Goal: Book appointment/travel/reservation

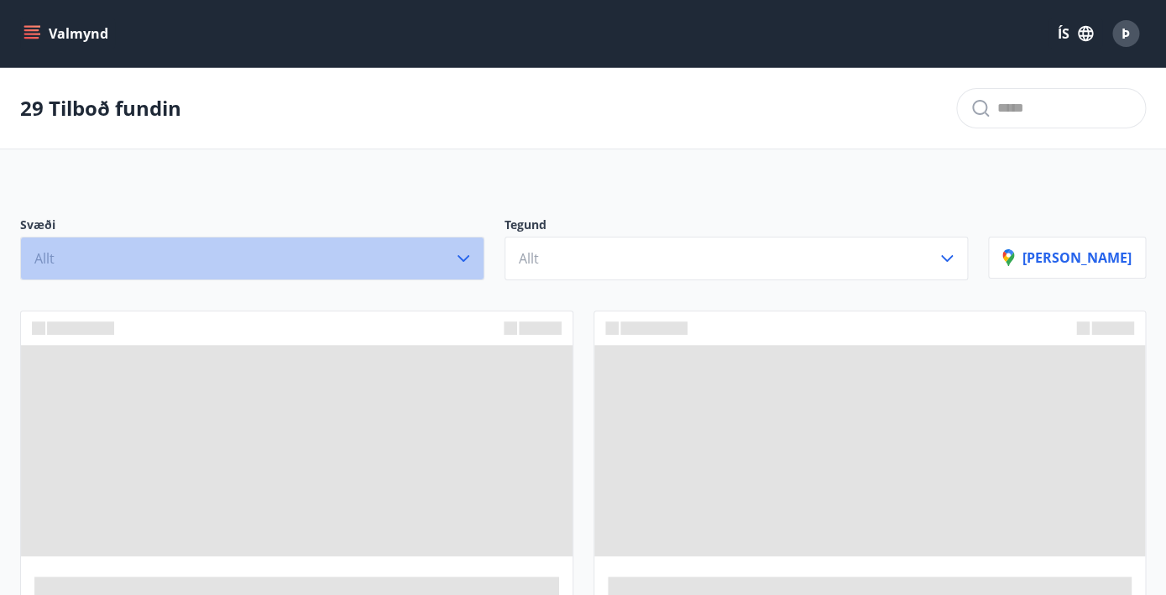
click at [306, 270] on button "Allt" at bounding box center [252, 259] width 464 height 44
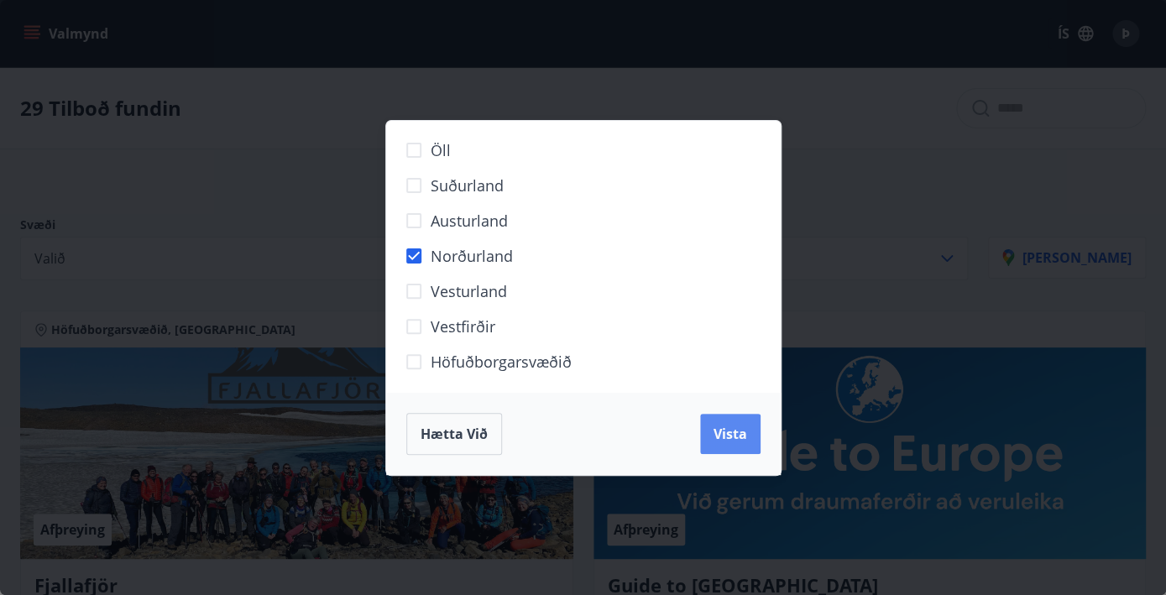
click at [739, 446] on button "Vista" at bounding box center [730, 434] width 60 height 40
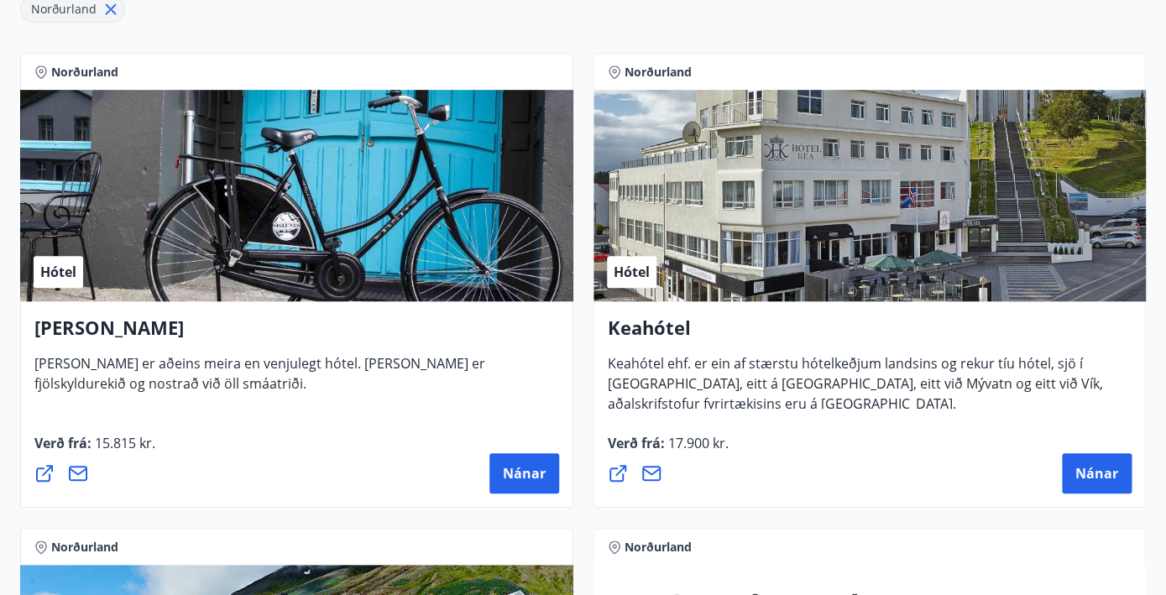
scroll to position [322, 0]
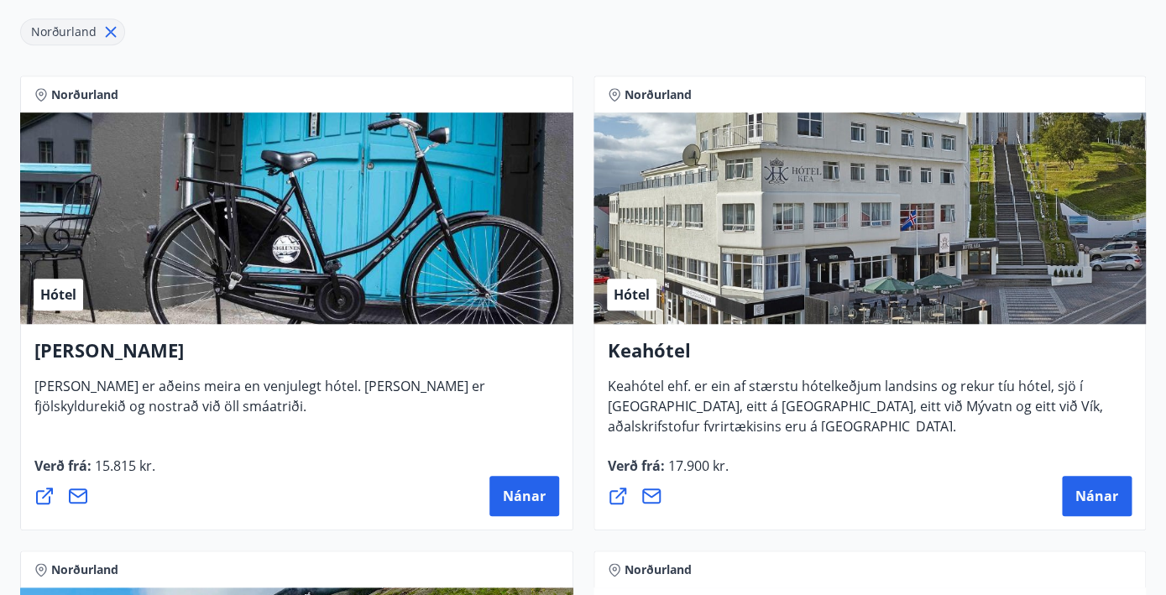
click at [382, 216] on div "Hótel" at bounding box center [296, 218] width 553 height 212
click at [510, 492] on span "Nánar" at bounding box center [524, 496] width 43 height 18
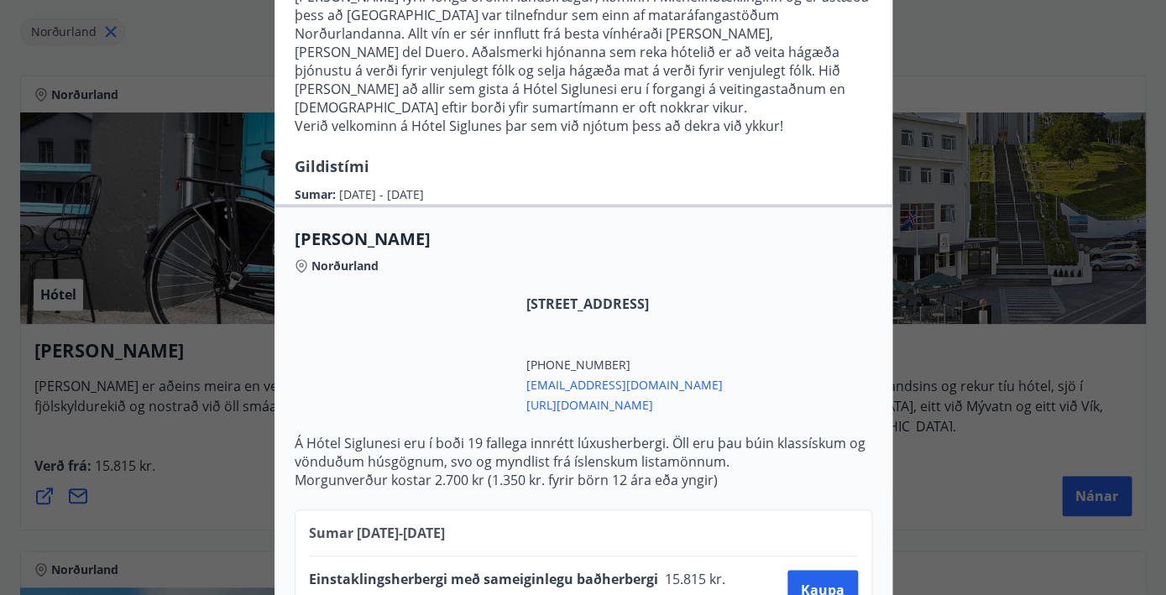
scroll to position [341, 0]
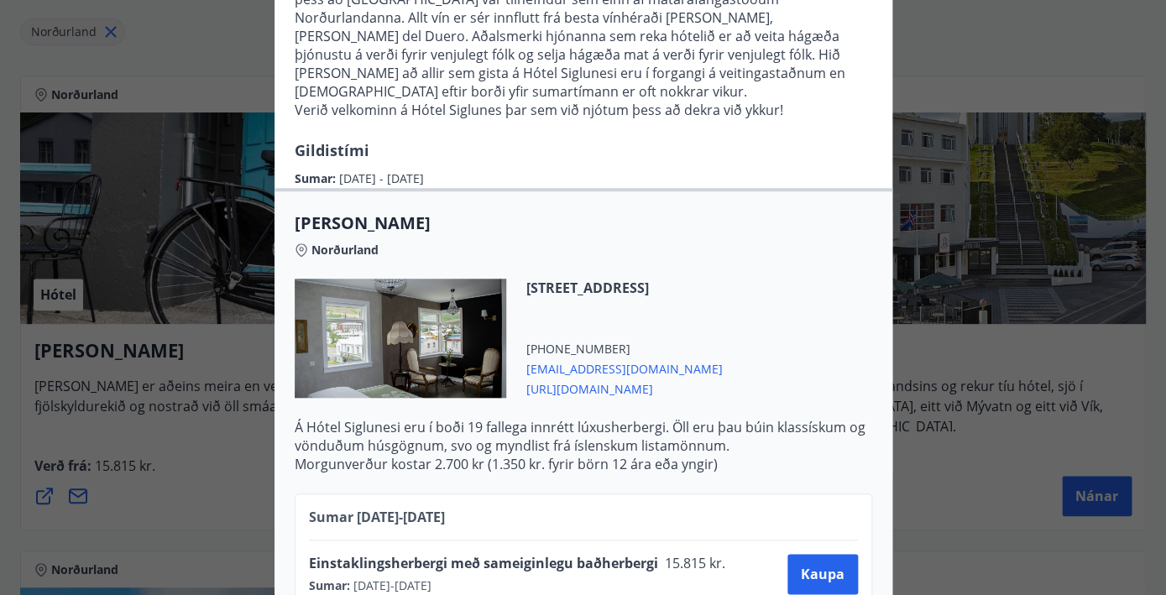
click at [964, 318] on div at bounding box center [583, 297] width 1166 height 595
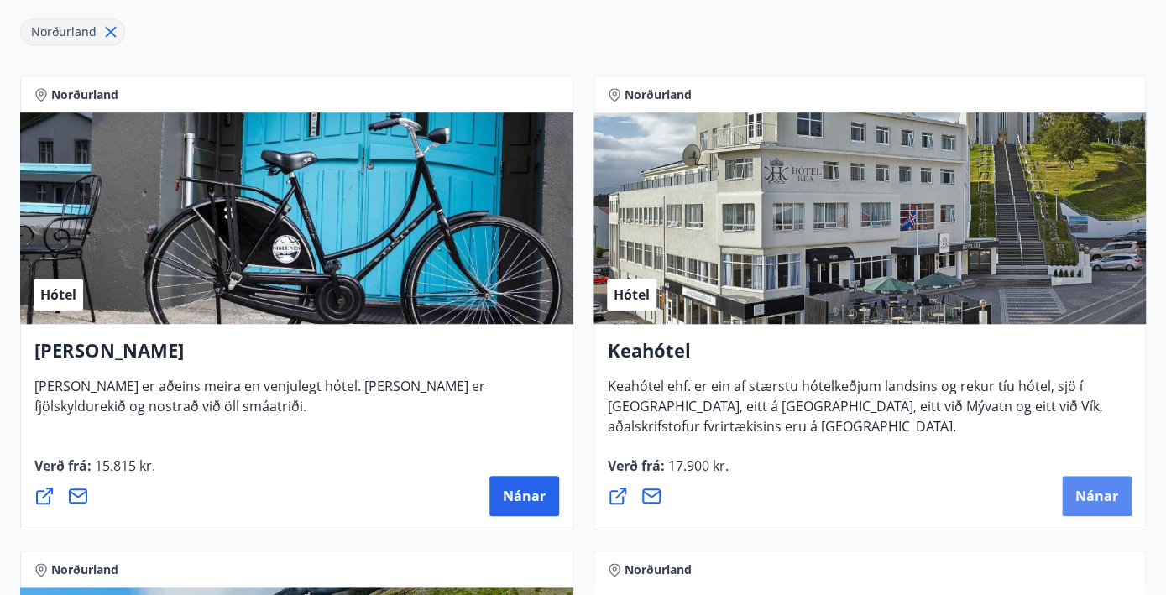
click at [1122, 485] on button "Nánar" at bounding box center [1097, 496] width 70 height 40
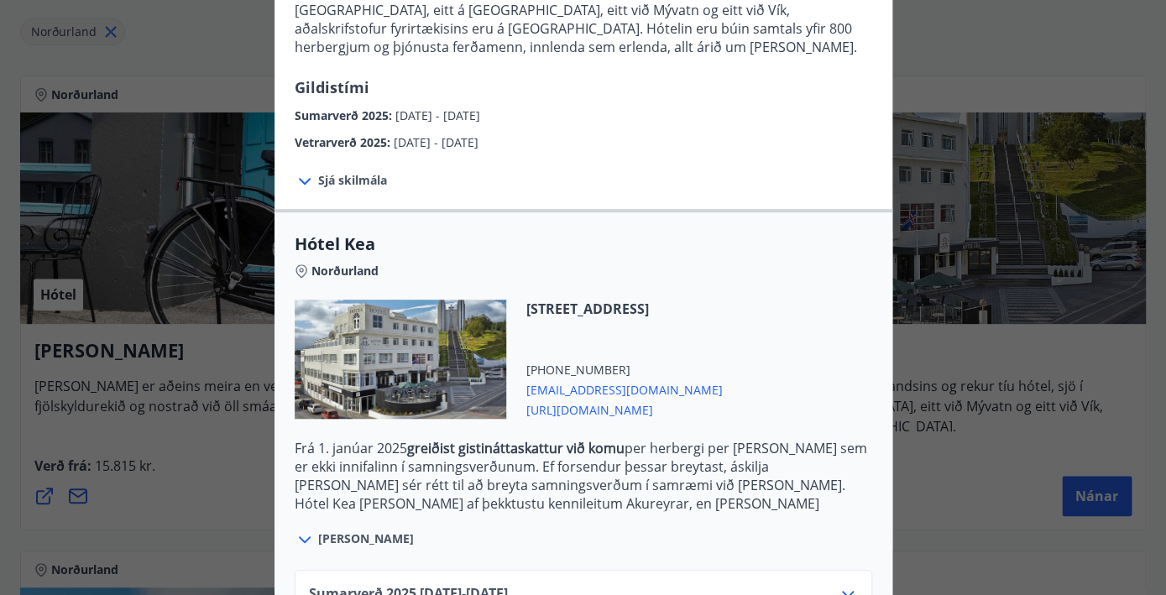
scroll to position [350, 0]
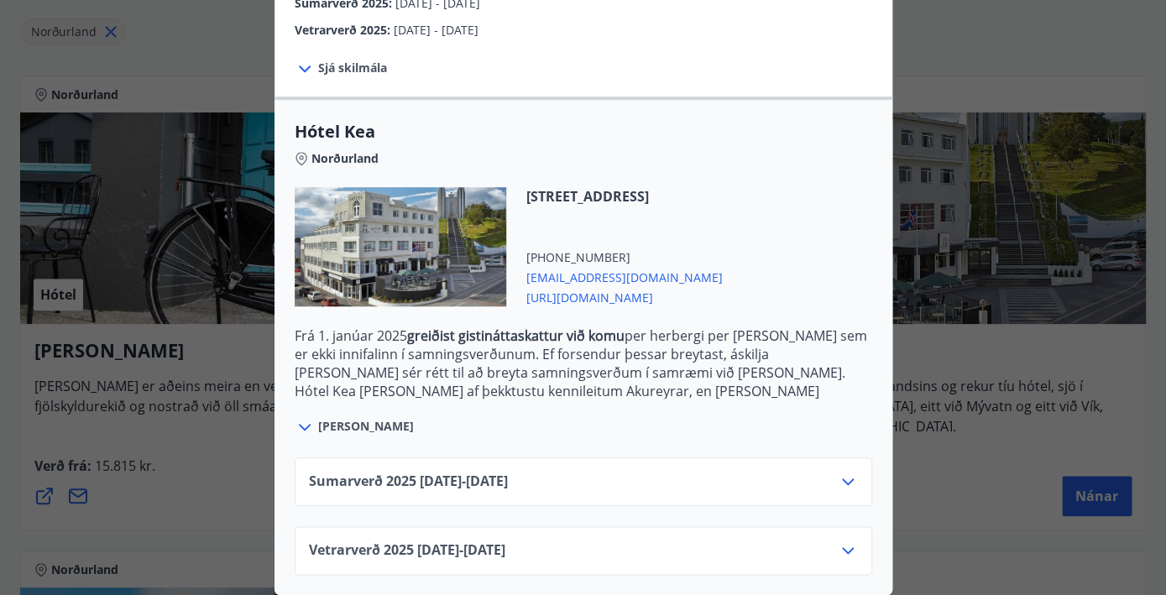
click at [587, 532] on div "Vetrarverð [PHONE_NUMBER][DATE] - [DATE]" at bounding box center [584, 550] width 578 height 49
click at [618, 552] on div "Vetrarverð [PHONE_NUMBER][DATE] - [DATE]" at bounding box center [583, 558] width 549 height 34
click at [850, 542] on icon at bounding box center [848, 551] width 20 height 20
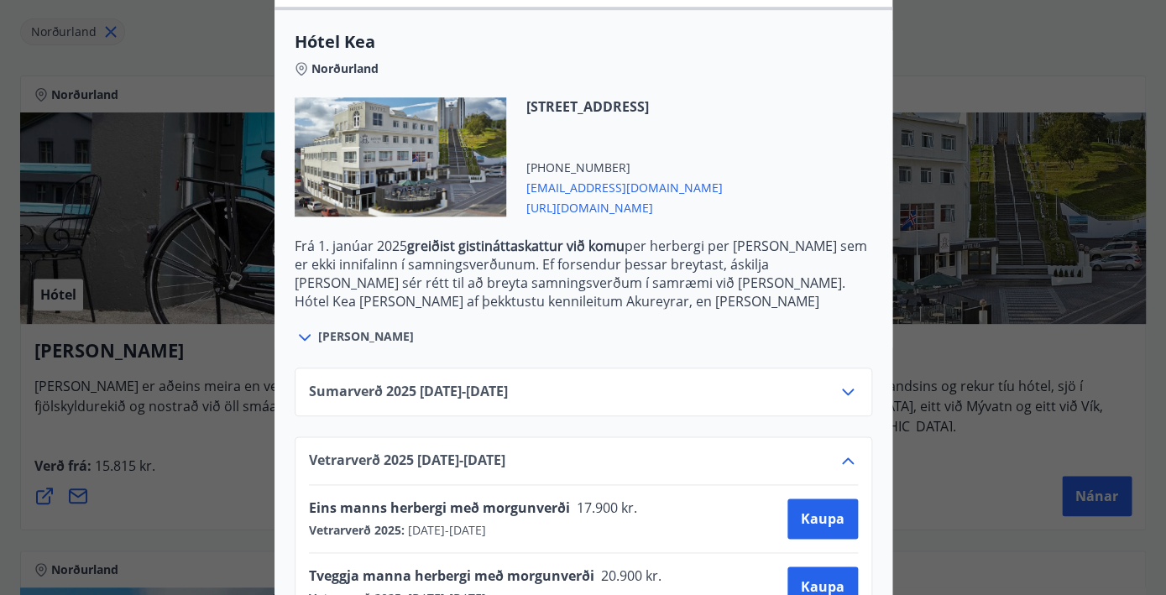
scroll to position [486, 0]
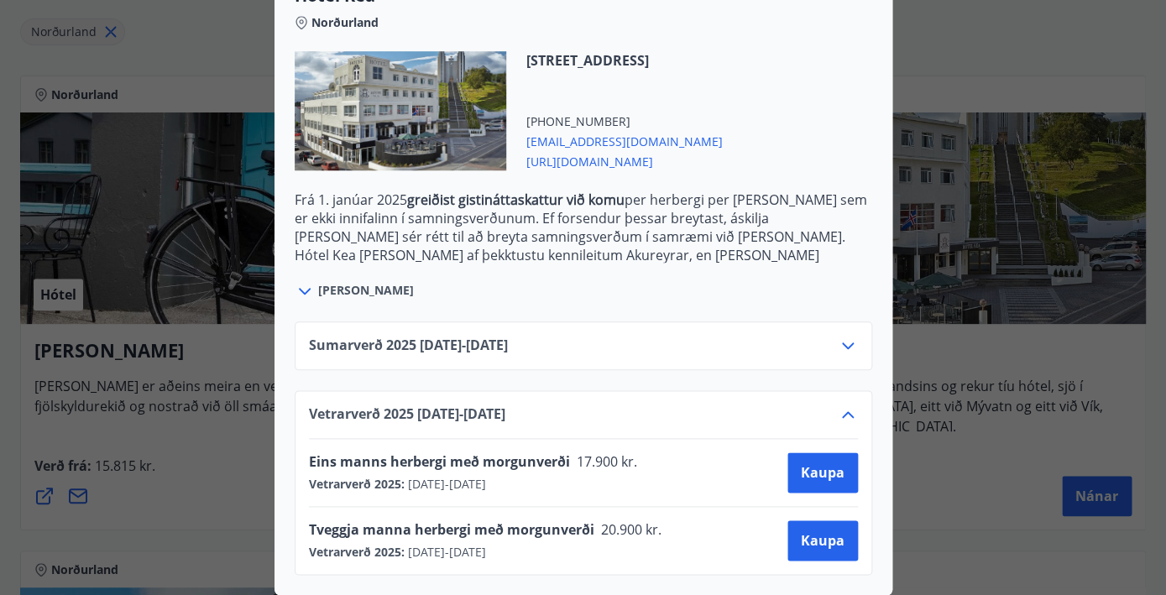
click at [950, 519] on div at bounding box center [583, 297] width 1166 height 595
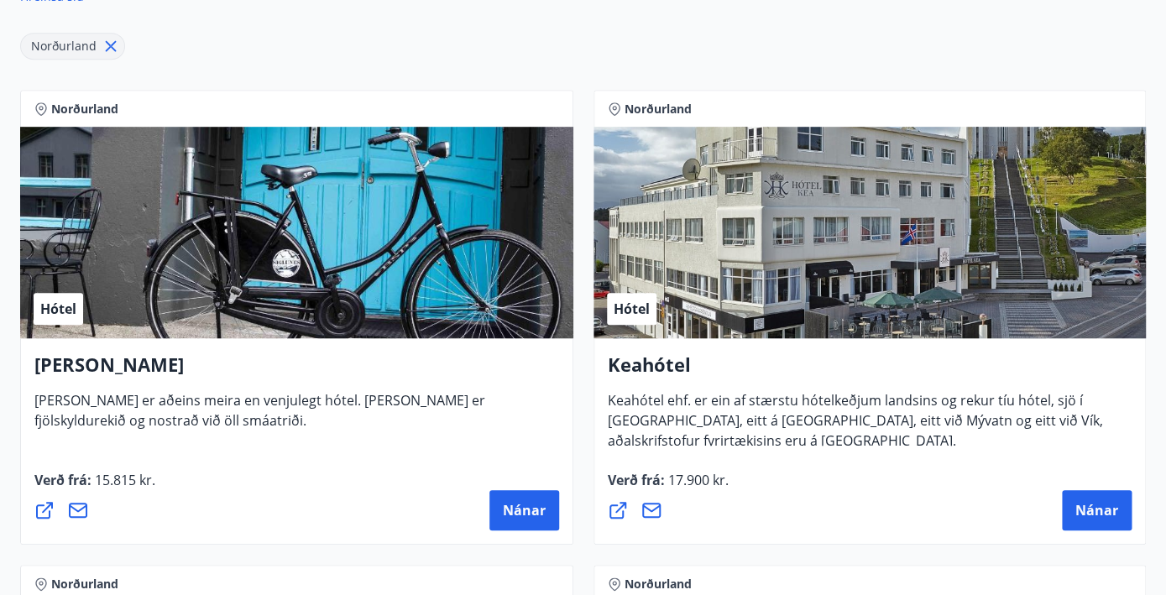
scroll to position [0, 0]
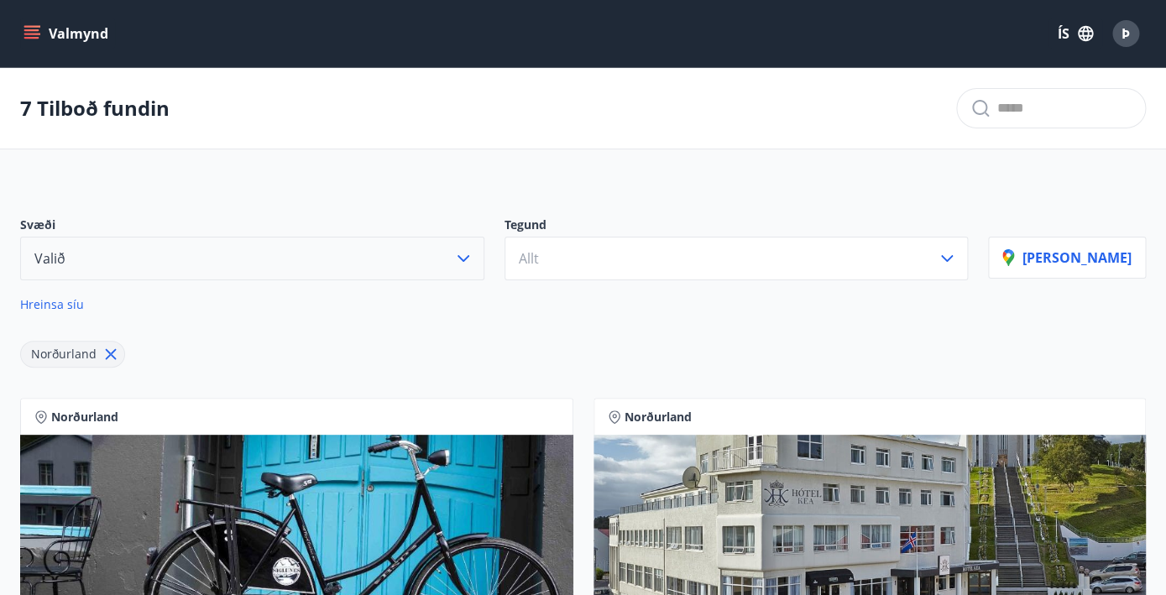
click at [172, 271] on button "Valið" at bounding box center [252, 259] width 464 height 44
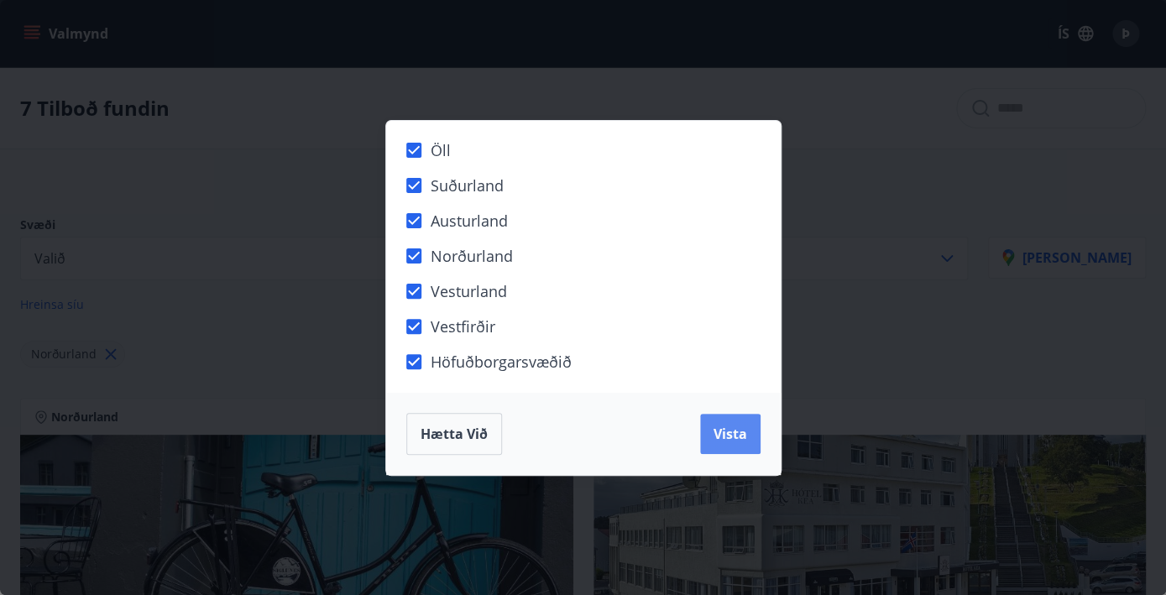
click at [726, 447] on button "Vista" at bounding box center [730, 434] width 60 height 40
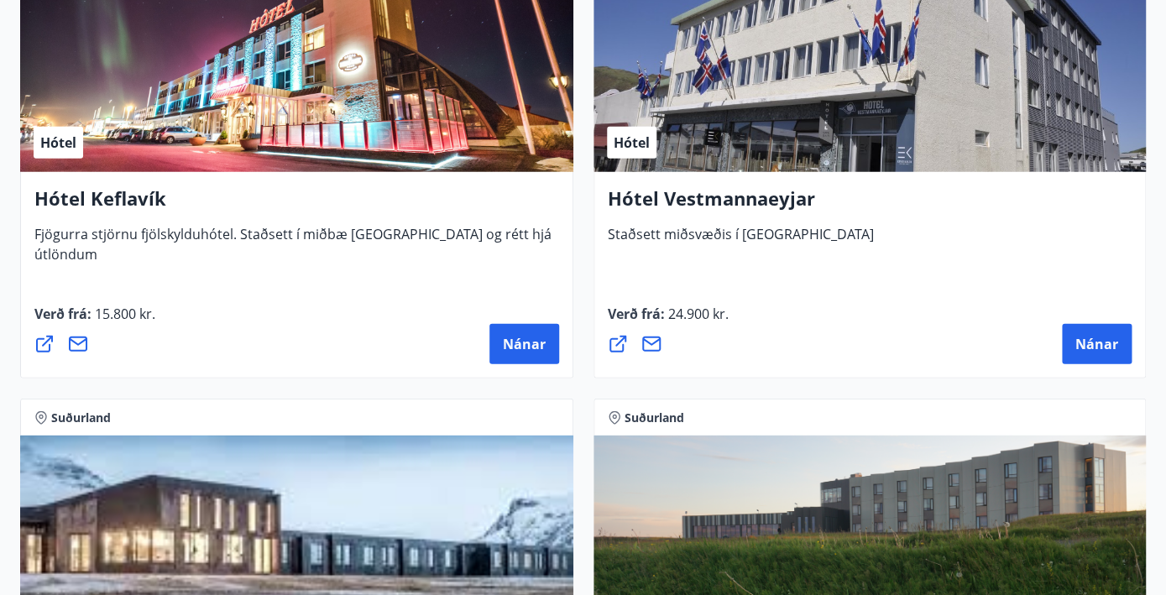
scroll to position [6077, 0]
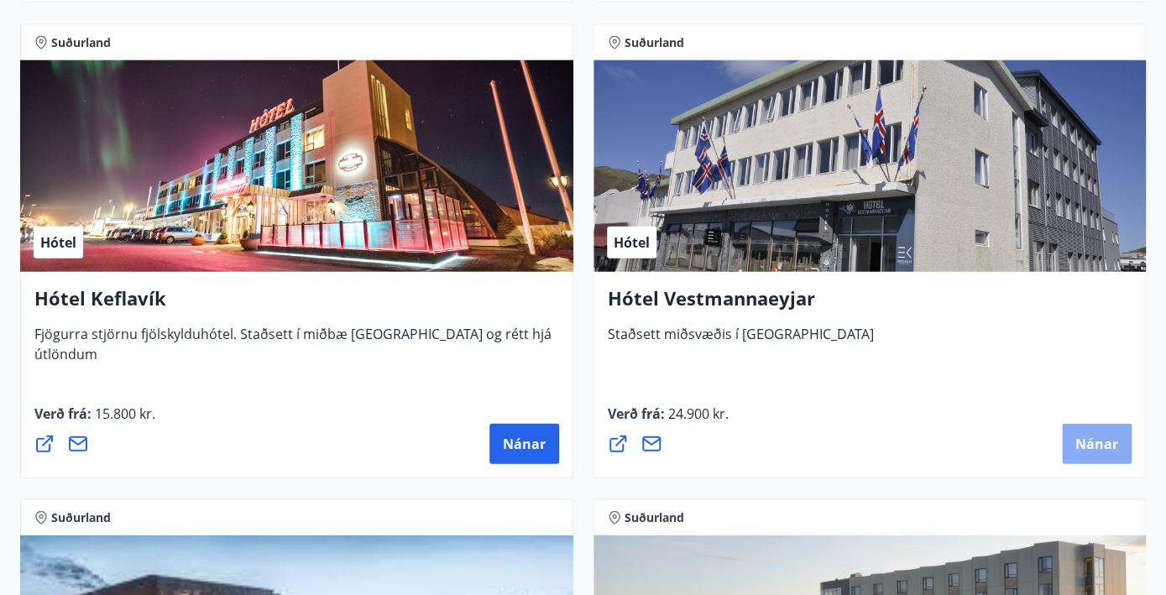
click at [1088, 447] on span "Nánar" at bounding box center [1096, 443] width 43 height 18
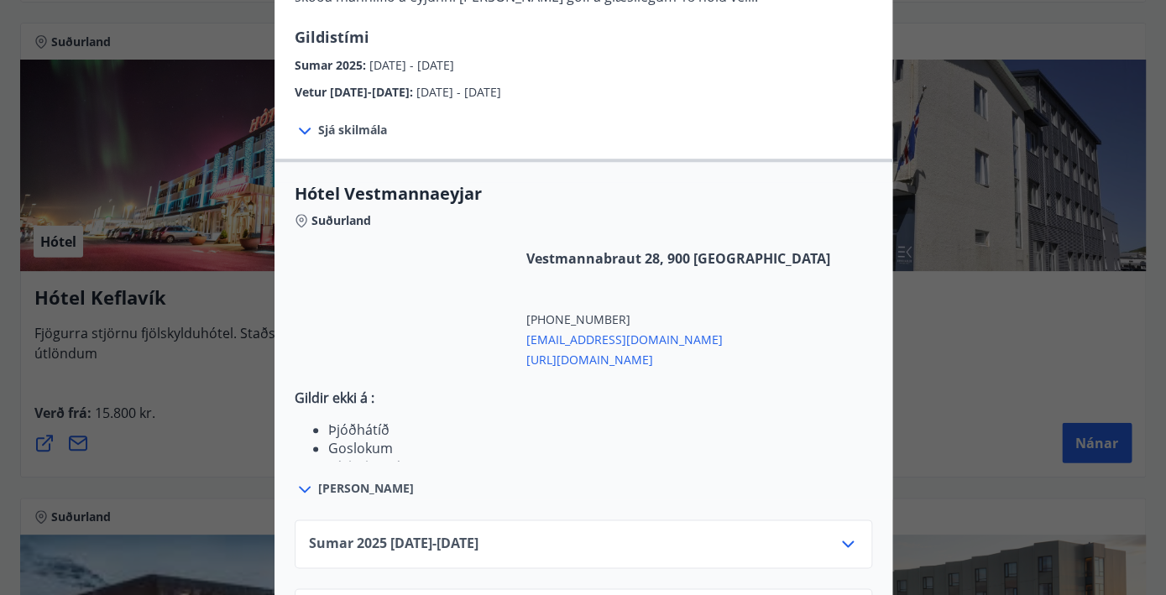
scroll to position [461, 0]
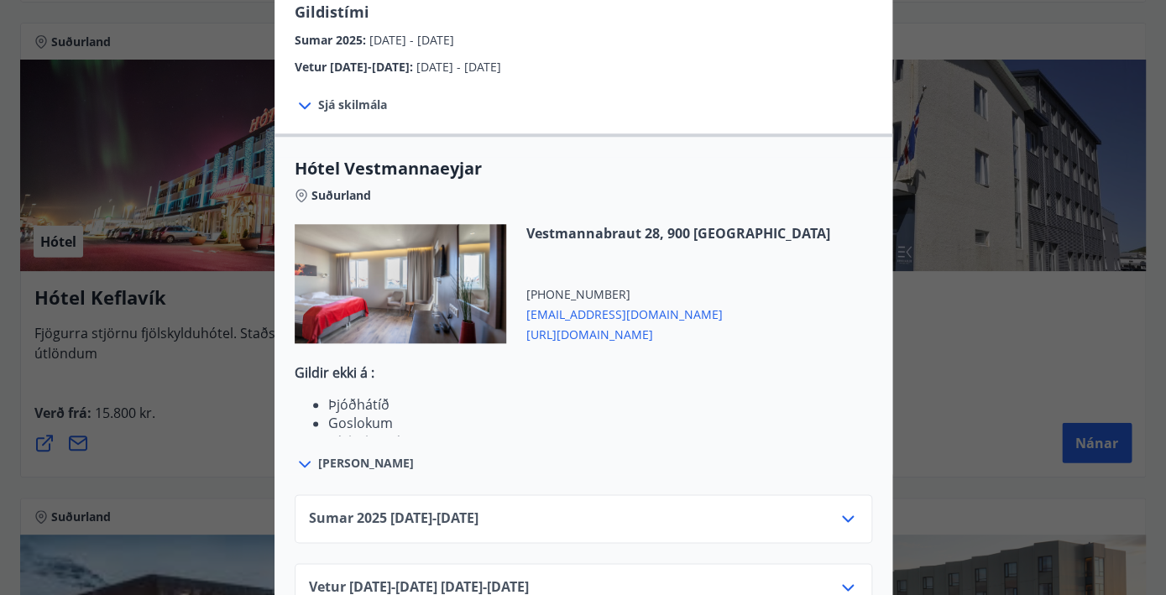
click at [835, 578] on div "Vetur [DATE]-[DATE] [DATE] - [DATE]" at bounding box center [583, 595] width 549 height 34
click at [839, 578] on icon at bounding box center [848, 588] width 20 height 20
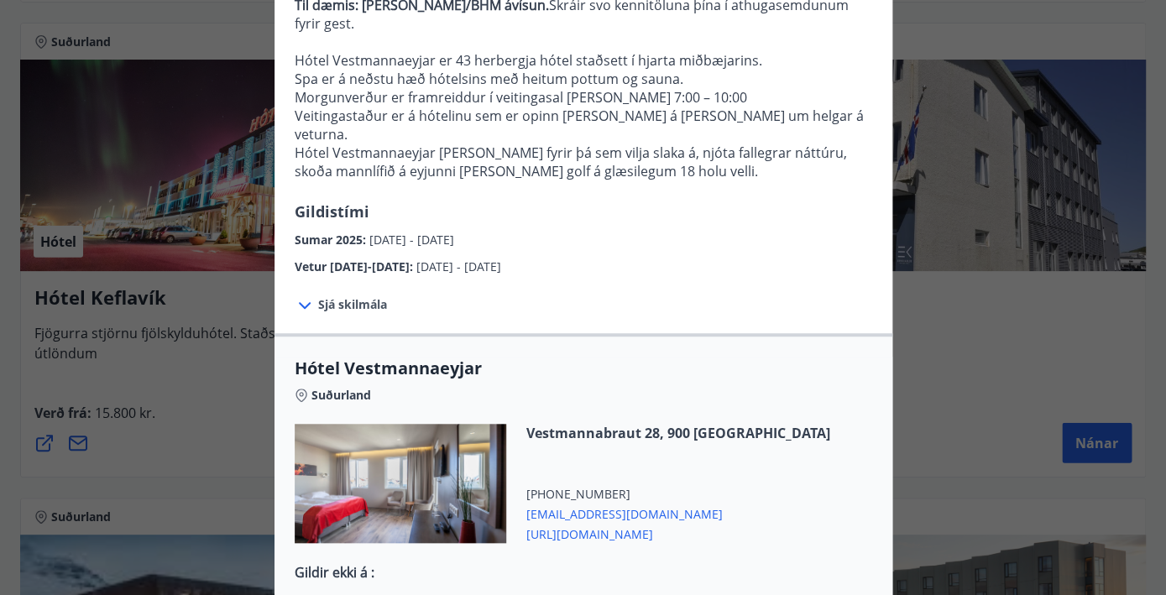
scroll to position [0, 0]
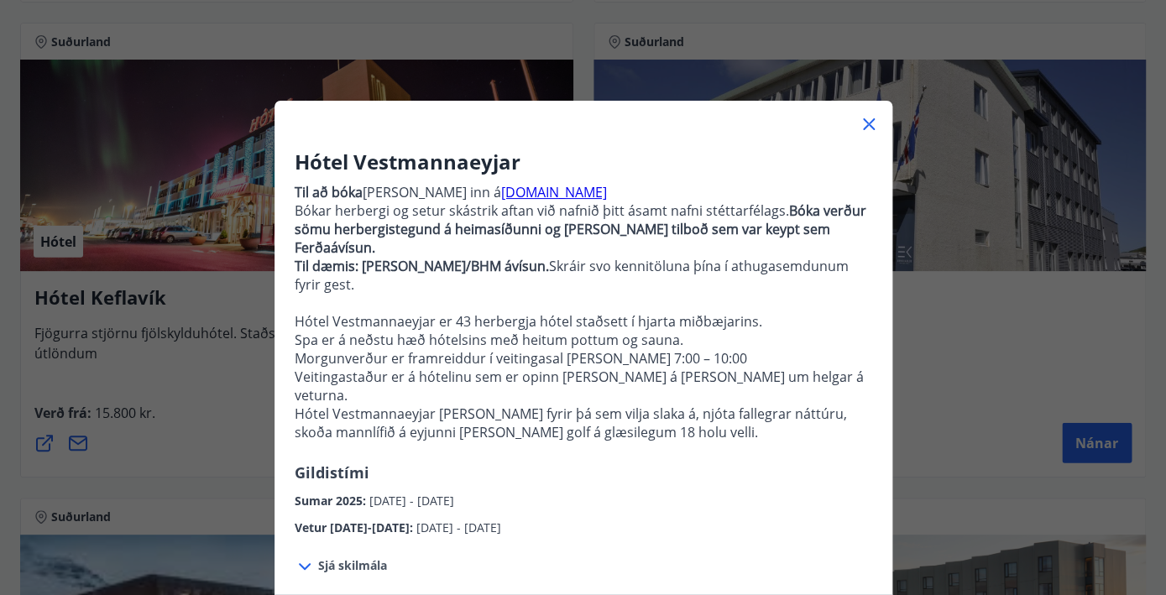
click at [868, 123] on icon at bounding box center [869, 124] width 20 height 20
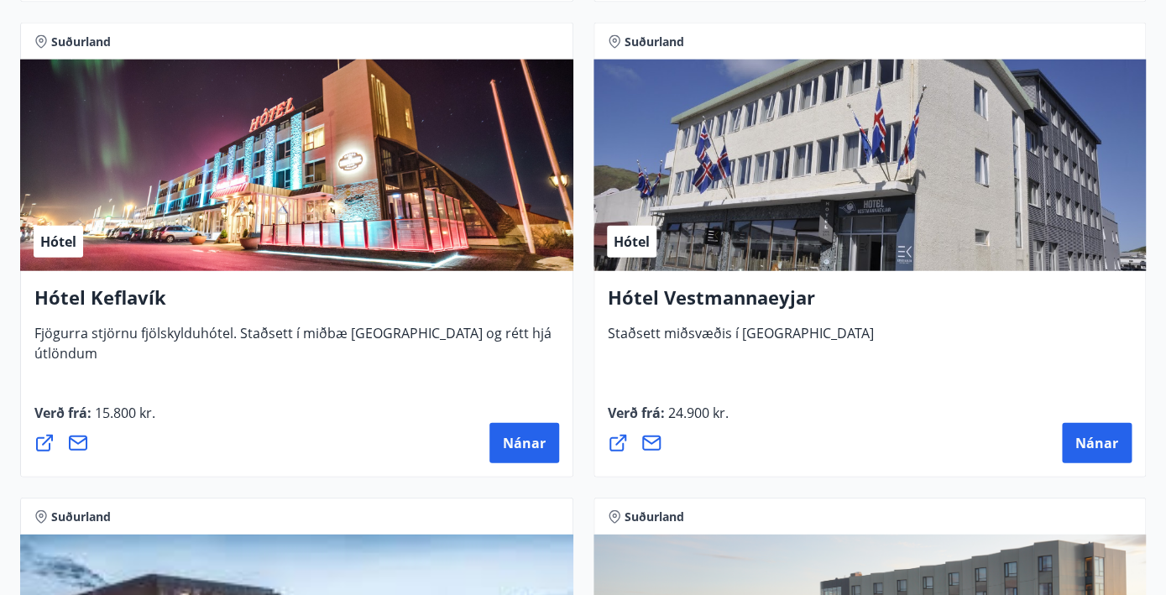
scroll to position [5533, 0]
